Goal: Task Accomplishment & Management: Use online tool/utility

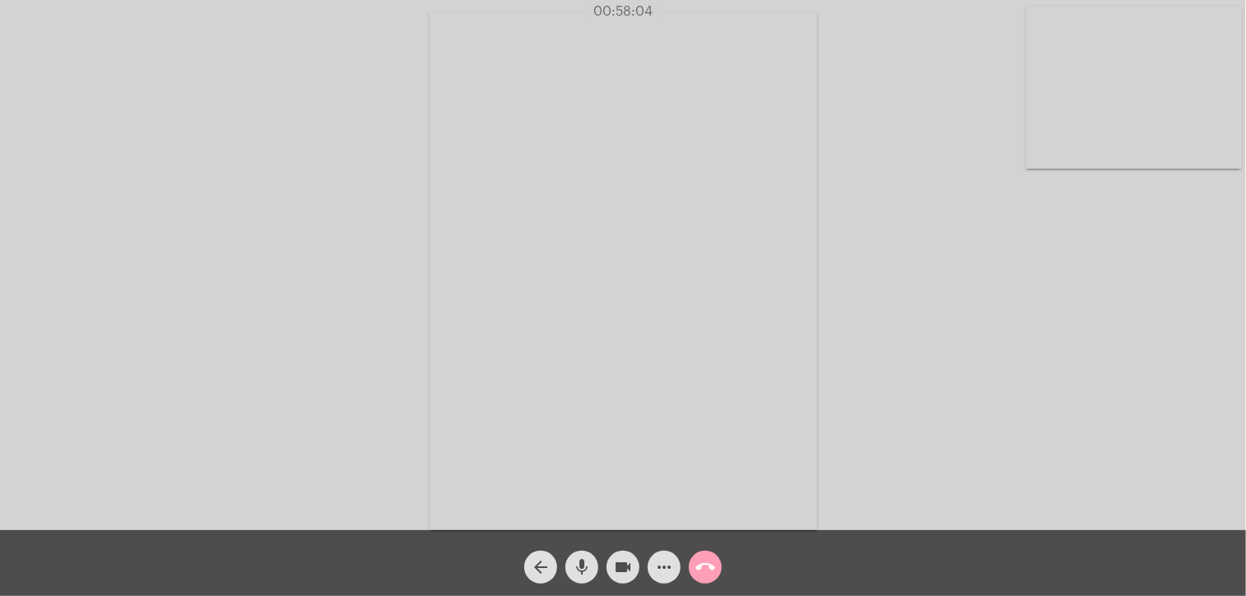
click at [705, 566] on mat-icon "call_end" at bounding box center [705, 567] width 20 height 20
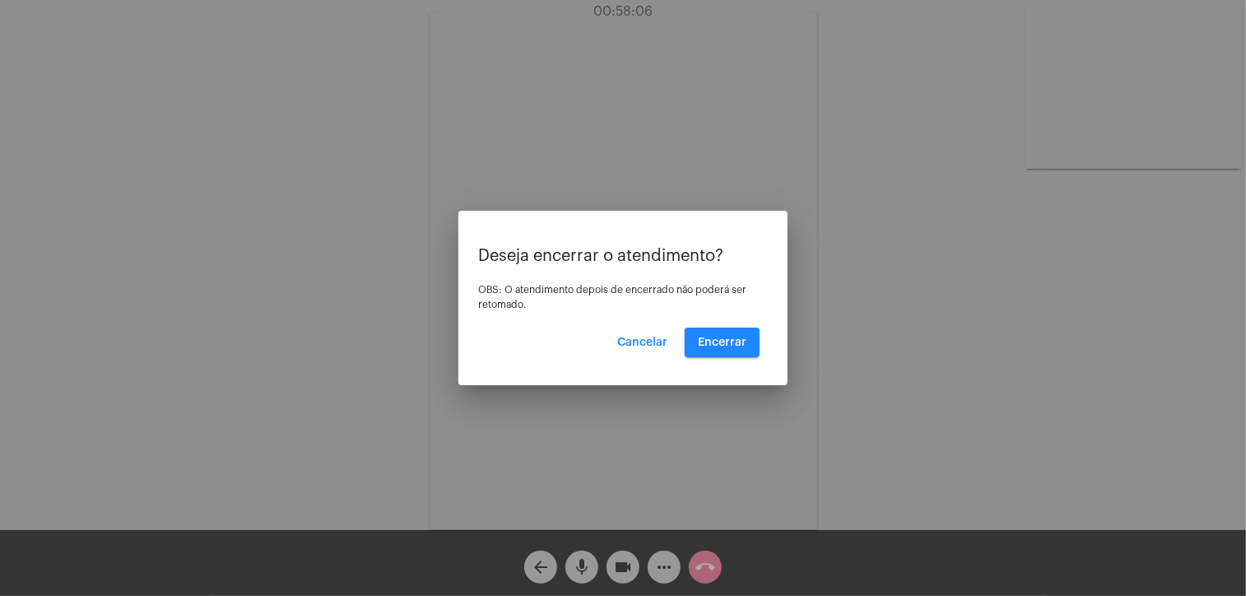
click at [878, 370] on div at bounding box center [623, 298] width 1246 height 596
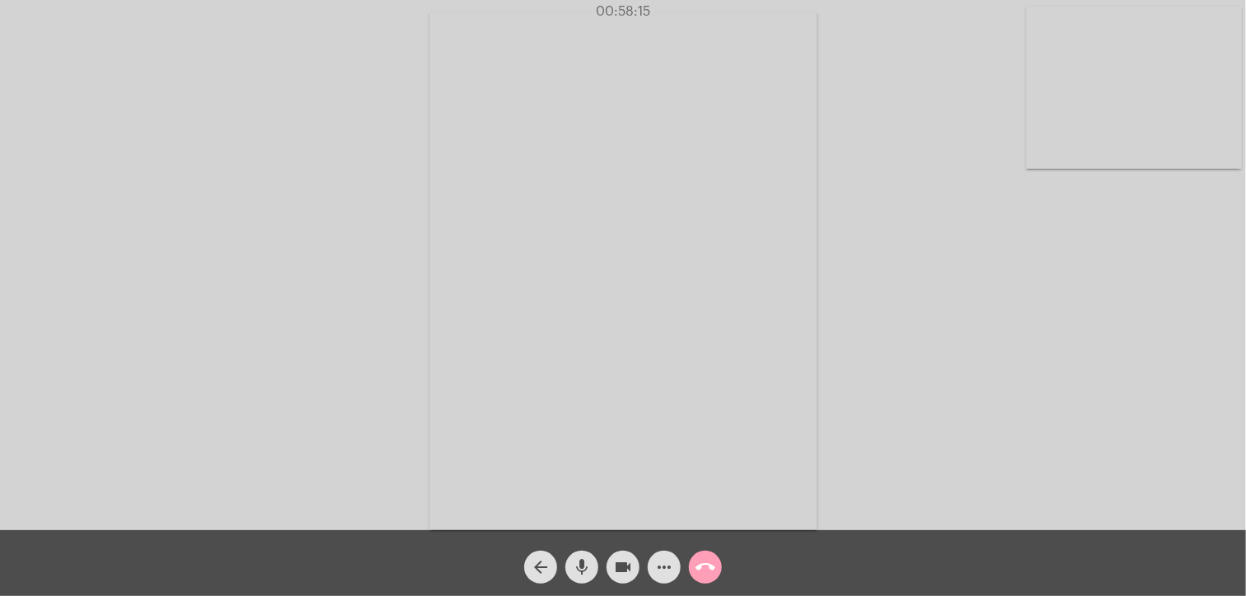
click at [706, 564] on mat-icon "call_end" at bounding box center [705, 567] width 20 height 20
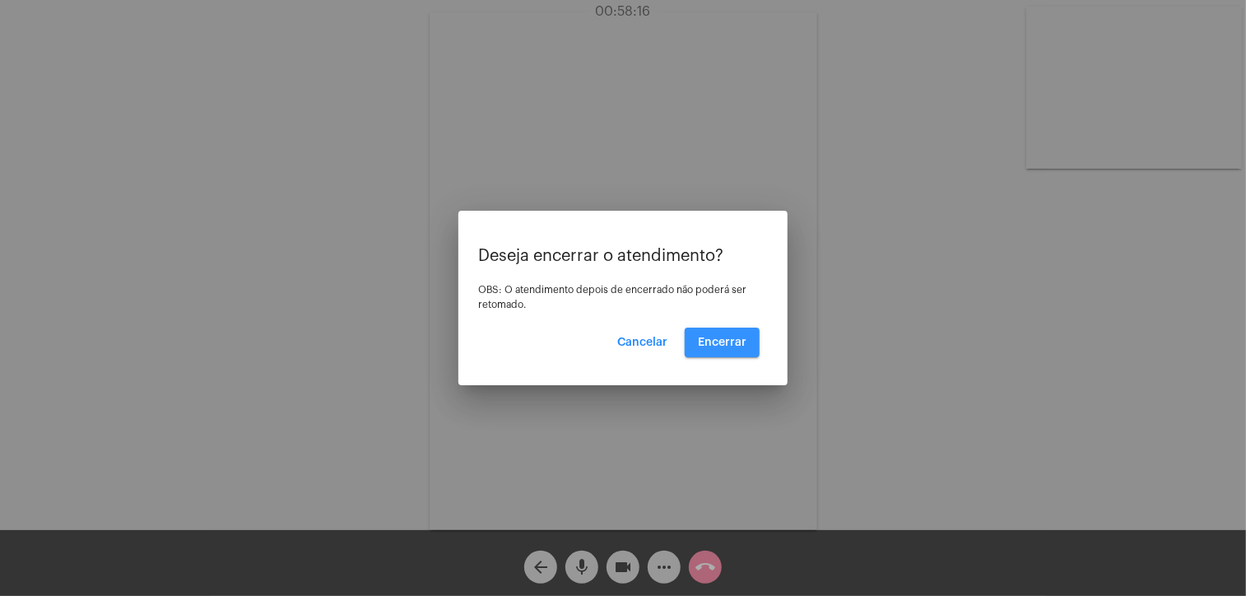
click at [726, 332] on button "Encerrar" at bounding box center [722, 342] width 75 height 30
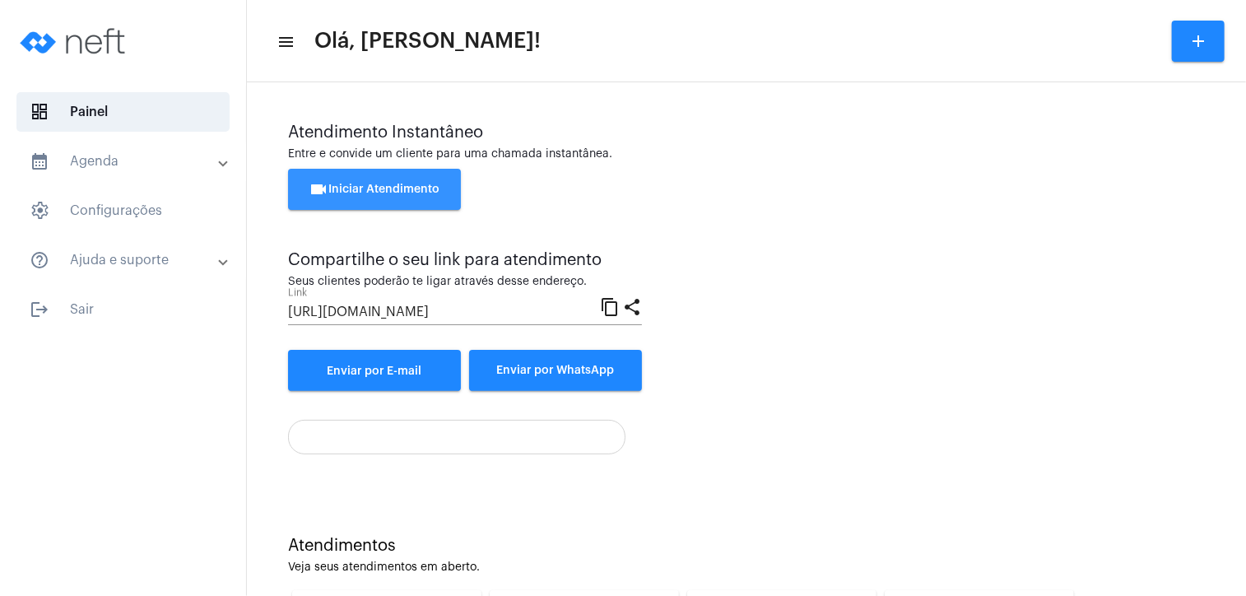
click at [421, 183] on span "videocam Iniciar Atendimento" at bounding box center [374, 189] width 131 height 12
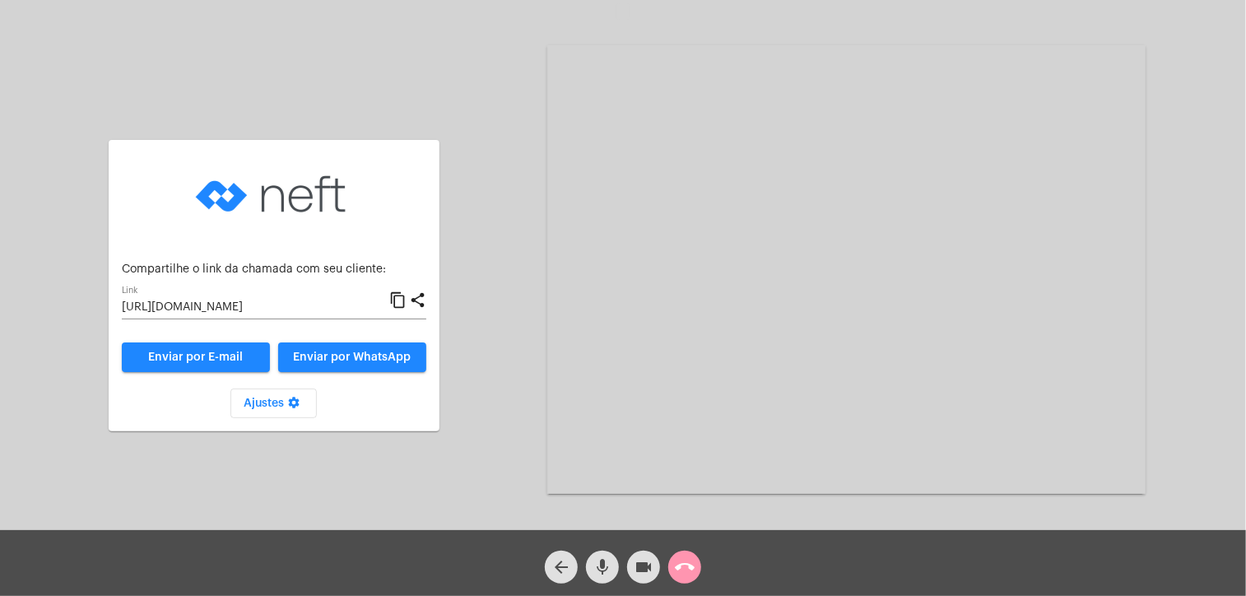
click at [398, 302] on mat-icon "content_copy" at bounding box center [397, 300] width 17 height 20
